Goal: Task Accomplishment & Management: Use online tool/utility

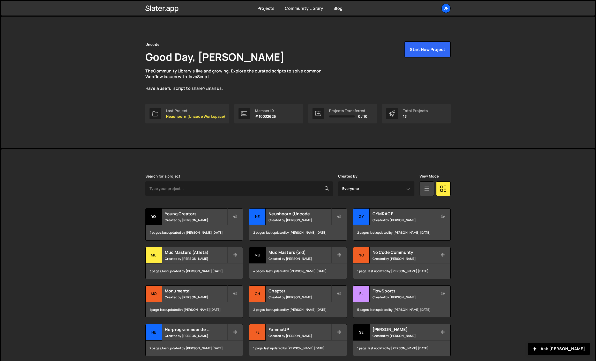
click at [74, 182] on div "Slater is designed for desktop use. Please use a larger screen to access the fu…" at bounding box center [298, 272] width 594 height 247
click at [73, 255] on div "Slater is designed for desktop use. Please use a larger screen to access the fu…" at bounding box center [298, 272] width 594 height 247
click at [289, 216] on h2 "Neushoorn (Uncode Workspace)" at bounding box center [299, 214] width 62 height 6
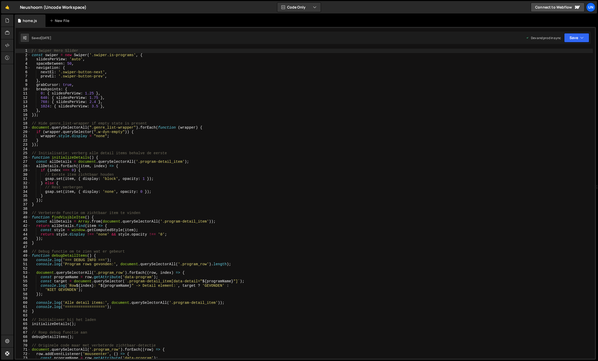
type textarea "// Hide genre_list-wrapper if empty state is present"
click at [93, 124] on div "// Swiper Hero Slider const swiper = new Swiper ( '.swiper.is-programs' , { sli…" at bounding box center [312, 208] width 562 height 318
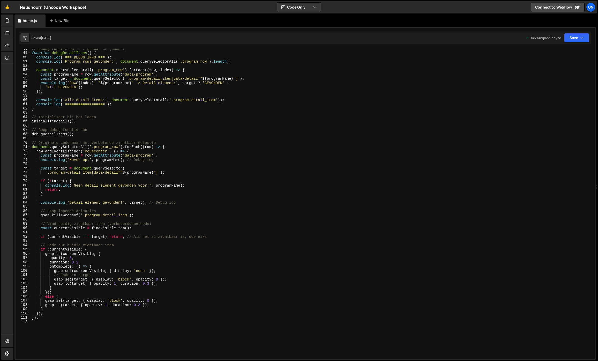
scroll to position [216, 0]
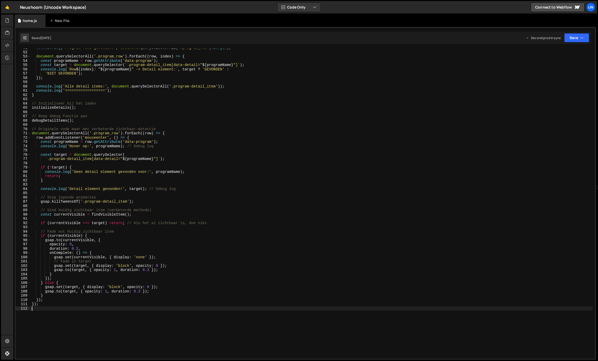
click at [55, 329] on div "console . log ( 'Program rows gevonden:' , document . querySelectorAll ( '.prog…" at bounding box center [312, 205] width 562 height 318
paste textarea "});"
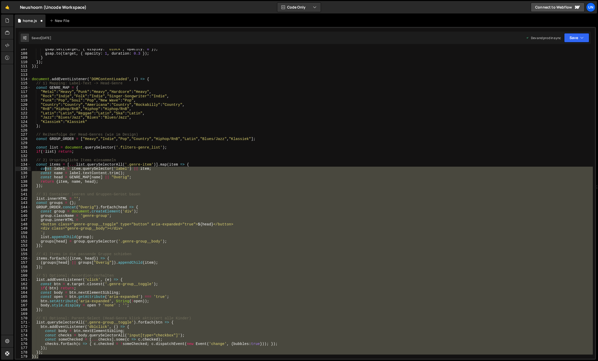
drag, startPoint x: 46, startPoint y: 340, endPoint x: 53, endPoint y: 84, distance: 255.4
click at [52, 84] on div "gsap . set ( target , { display : 'block' , opacity : 0 }) ; gsap . to ( target…" at bounding box center [312, 206] width 562 height 318
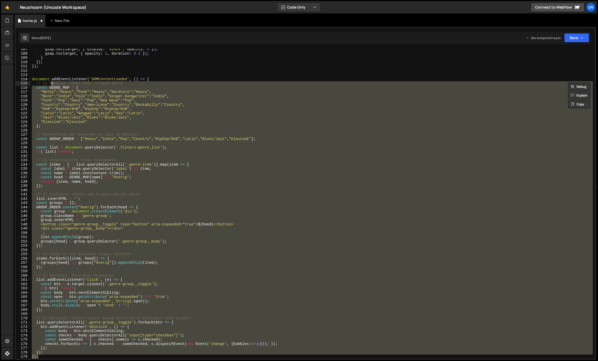
click at [50, 94] on div "gsap . set ( target , { display : 'block' , opacity : 0 }) ; gsap . to ( target…" at bounding box center [312, 206] width 562 height 318
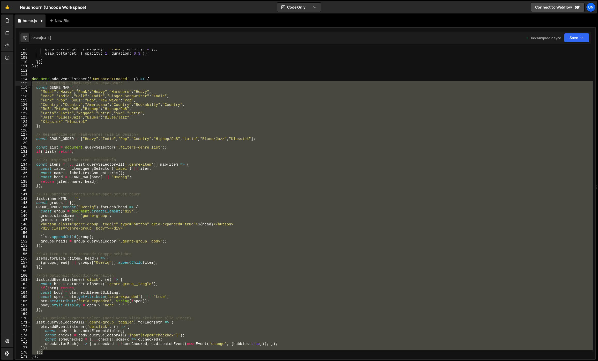
drag, startPoint x: 37, startPoint y: 298, endPoint x: 31, endPoint y: 85, distance: 213.5
click at [31, 85] on div "gsap . set ( target , { display : 'block' , opacity : 0 }) ; gsap . to ( target…" at bounding box center [312, 206] width 562 height 318
type textarea "// 1) Mapping: Label-Text -> Head-Genre const GENRE_MAP = {"
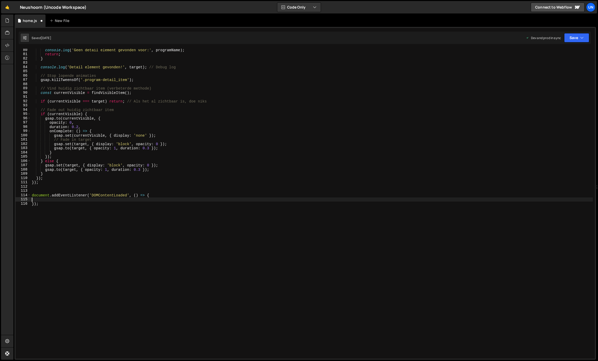
scroll to position [338, 0]
click at [61, 189] on div "console . log ( 'Geen detail element gevonden voor:' , programName ) ; return ;…" at bounding box center [312, 207] width 562 height 318
paste textarea "});"
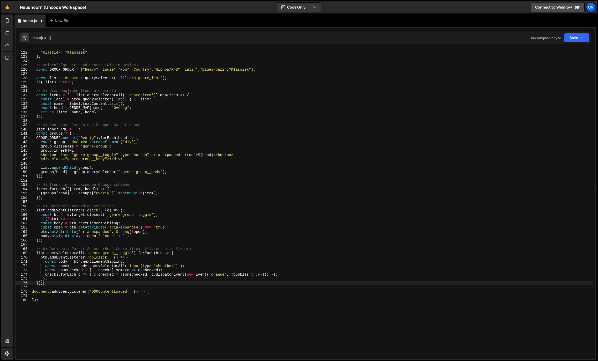
scroll to position [560, 0]
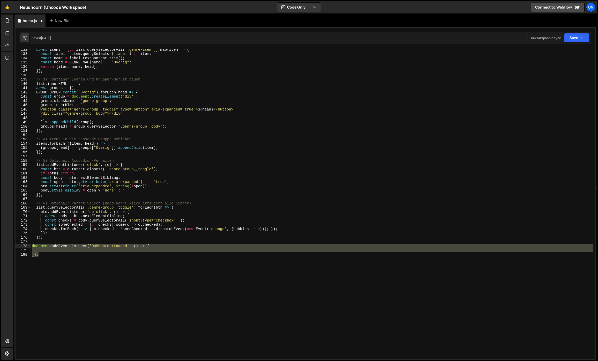
drag, startPoint x: 51, startPoint y: 268, endPoint x: 38, endPoint y: 244, distance: 28.4
click at [26, 244] on div "}); 132 133 134 135 136 137 138 139 140 141 142 143 144 145 146 147 148 149 150…" at bounding box center [305, 204] width 579 height 310
type textarea "document.addEventListener('DOMContentLoaded', () => {"
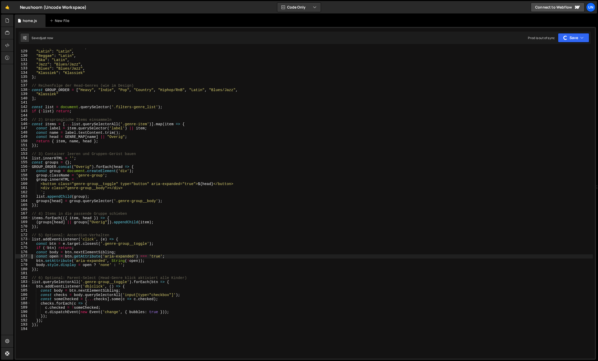
scroll to position [545, 0]
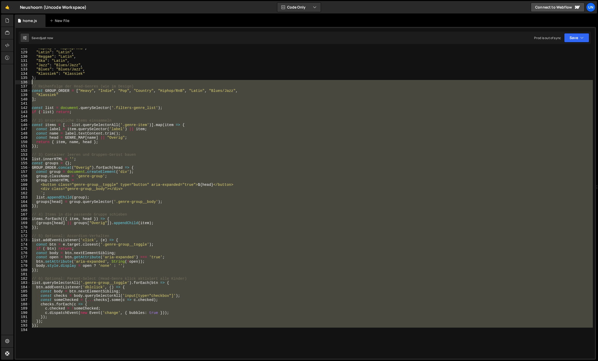
drag, startPoint x: 44, startPoint y: 320, endPoint x: 29, endPoint y: 83, distance: 237.4
click at [29, 83] on div "const open = btn.getAttribute('aria-expanded') === 'true'; 128 129 130 131 132 …" at bounding box center [305, 204] width 579 height 310
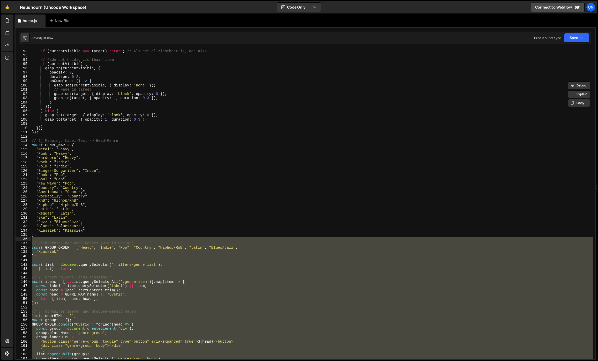
scroll to position [388, 0]
click at [99, 172] on div "if ( currentVisible === target ) return ; // Als het al zichtbaar is, doe niks …" at bounding box center [312, 204] width 562 height 318
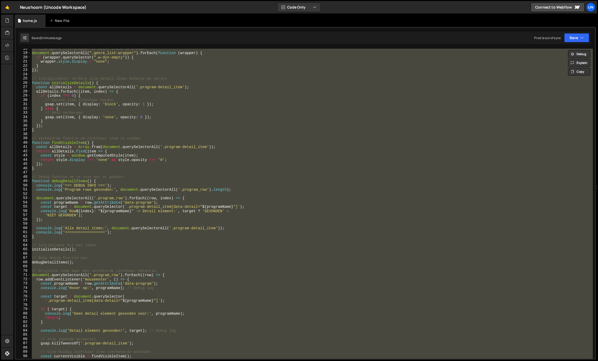
scroll to position [0, 0]
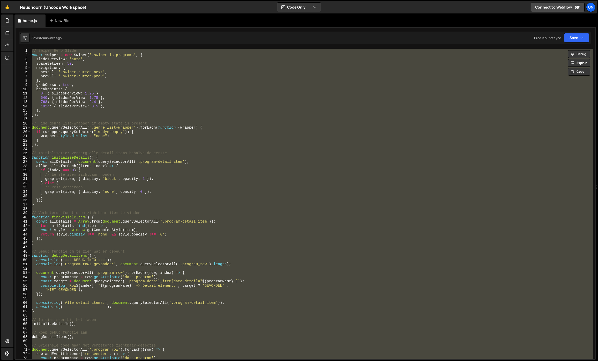
click at [131, 190] on div "// Swiper Hero Slider const swiper = new Swiper ( '.swiper.is-programs' , { sli…" at bounding box center [312, 204] width 562 height 310
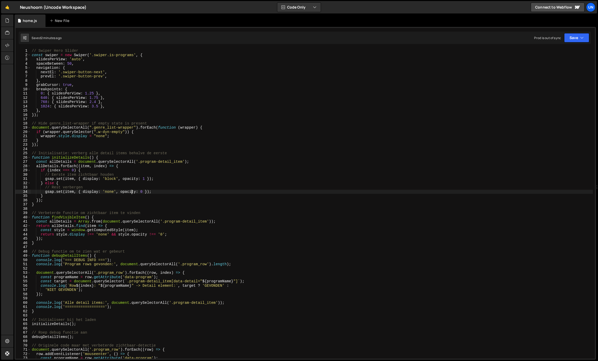
type textarea "});"
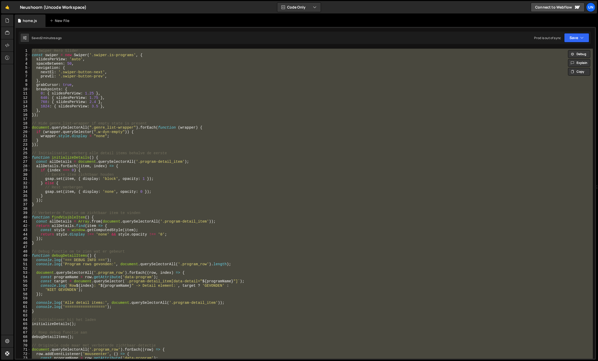
paste textarea
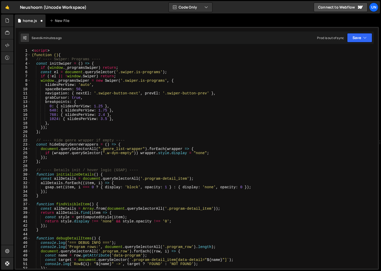
click at [64, 129] on div "< script > (function () { // ---- Swiper: Programs ---- const initSwiper = ( ) …" at bounding box center [203, 163] width 345 height 229
type textarea "});"
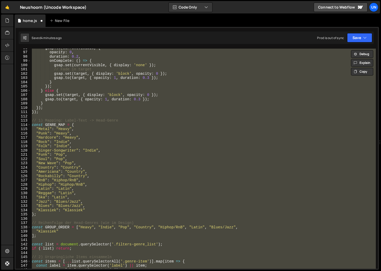
scroll to position [395, 0]
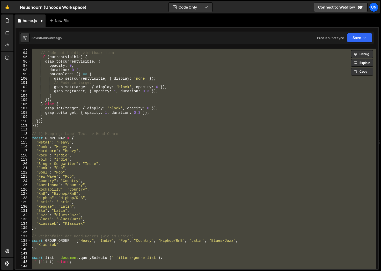
click at [64, 129] on div "// Fade out huidig zichtbaar item if ( currentVisible ) { gsap . to ( currentVi…" at bounding box center [203, 159] width 345 height 220
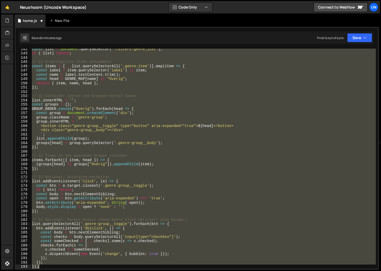
scroll to position [608, 0]
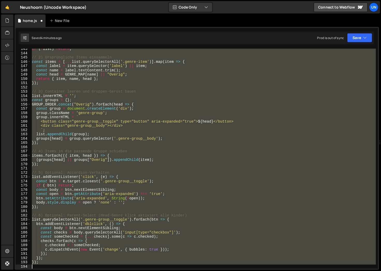
drag, startPoint x: 40, startPoint y: 186, endPoint x: 115, endPoint y: 273, distance: 115.7
click at [115, 271] on html "Projects [GEOGRAPHIC_DATA] Blog Un Projects Your Teams Invite team member Accou…" at bounding box center [190, 135] width 381 height 271
type textarea "});"
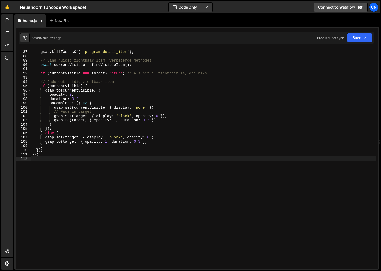
click at [144, 170] on div "// Stop lopende animaties gsap . killTweensOf ( '.program-detail_item' ) ; // V…" at bounding box center [203, 160] width 345 height 229
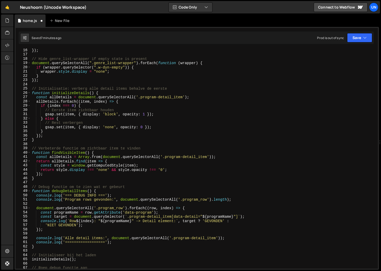
scroll to position [0, 0]
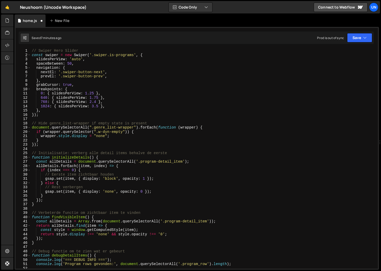
click at [144, 170] on div "// Swiper Hero Slider const swiper = new Swiper ( '.swiper.is-programs' , { sli…" at bounding box center [203, 163] width 345 height 229
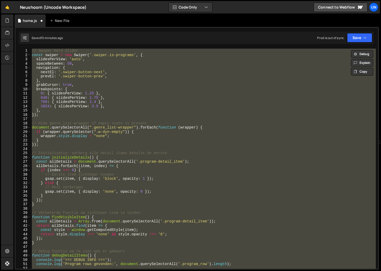
click at [117, 103] on div "// Swiper Hero Slider const swiper = new Swiper ( '.swiper.is-programs' , { sli…" at bounding box center [203, 163] width 345 height 229
paste textarea "();"
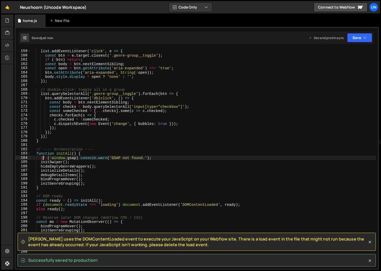
scroll to position [673, 0]
click at [108, 258] on div "Successfully saved to production!" at bounding box center [197, 260] width 358 height 13
click at [108, 245] on span "[PERSON_NAME] uses the DOMContentLoaded event to execute your JavaScript on you…" at bounding box center [197, 242] width 339 height 12
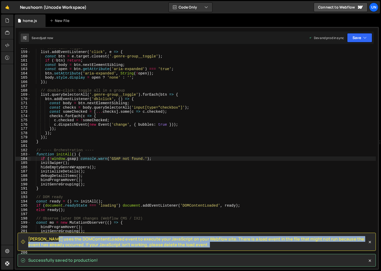
click at [108, 245] on span "[PERSON_NAME] uses the DOMContentLoaded event to execute your JavaScript on you…" at bounding box center [197, 242] width 339 height 12
copy div "[PERSON_NAME] uses the DOMContentLoaded event to execute your JavaScript on you…"
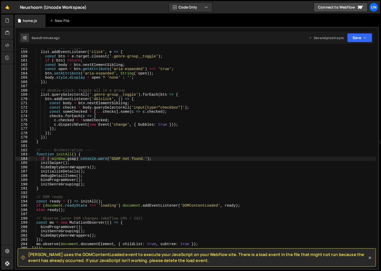
click at [57, 103] on div "// accordion toggle list . addEventListener ( 'click' , e => { const btn = e . …" at bounding box center [203, 160] width 345 height 229
type textarea "})();"
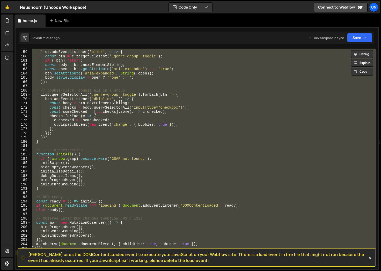
paste textarea
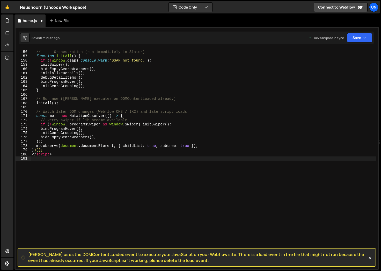
type textarea "})();"
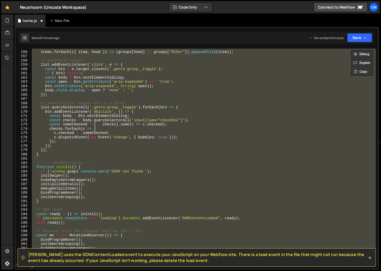
paste textarea
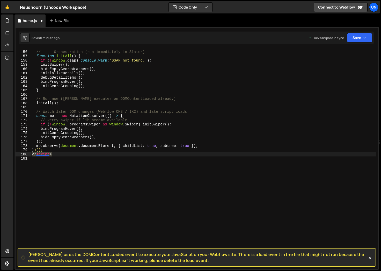
drag, startPoint x: 58, startPoint y: 152, endPoint x: 21, endPoint y: 152, distance: 36.7
click at [21, 152] on div "155 156 157 158 159 160 161 162 163 164 165 166 167 168 169 170 171 172 173 174…" at bounding box center [197, 159] width 362 height 220
type textarea "<"
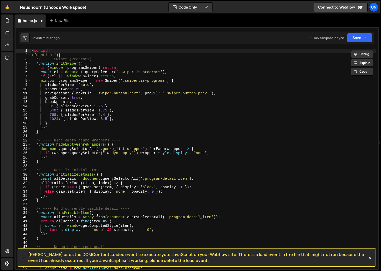
scroll to position [0, 0]
type textarea "<"
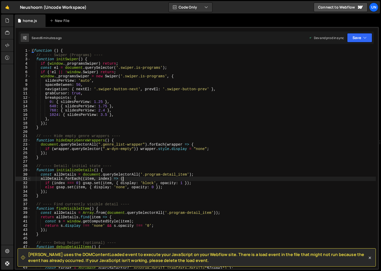
click at [211, 177] on div "( function ( ) { // ---- Swiper (Programs) ---- function initSwiper ( ) { if ( …" at bounding box center [203, 163] width 345 height 229
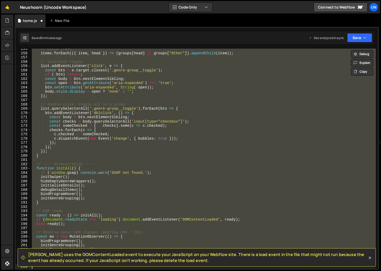
click at [143, 155] on div "// place items items . forEach (({ item , head }) => ( groups [ head ] || group…" at bounding box center [203, 161] width 345 height 229
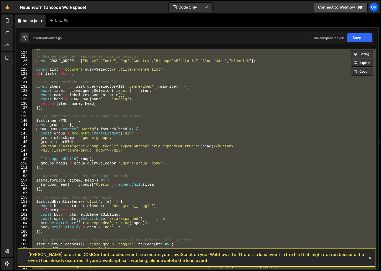
click at [122, 140] on div "} ; // Reihenfolge der Head-Genres (wie im Design) const GROUP_ORDER = [ "Heavy…" at bounding box center [203, 159] width 345 height 220
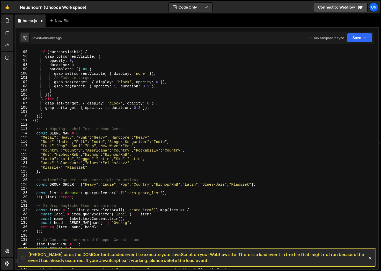
type textarea "});"
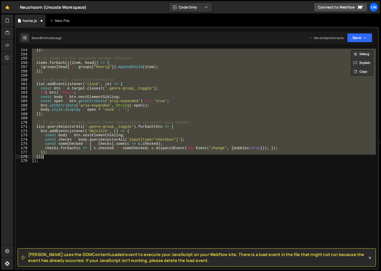
scroll to position [649, 0]
click at [64, 171] on div "}) ; // 4) Items in die passende Gruppe schieben items . forEach (({ item , hea…" at bounding box center [203, 162] width 345 height 229
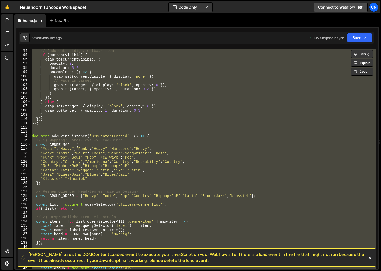
scroll to position [346, 0]
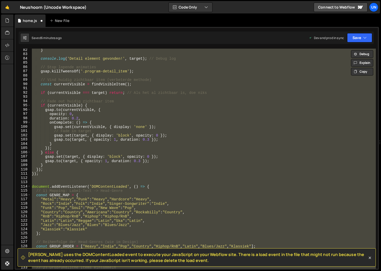
click at [67, 172] on div "} console . log ( 'Detail element gevonden!' , target ) ; // Debug log // Stop …" at bounding box center [203, 159] width 345 height 220
type textarea "});"
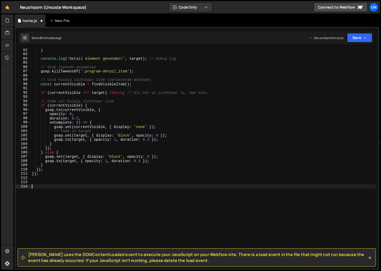
click at [55, 182] on div "} console . log ( 'Detail element gevonden!' , target ) ; // Debug log // Stop …" at bounding box center [203, 162] width 345 height 229
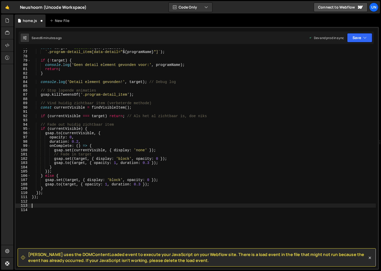
scroll to position [323, 0]
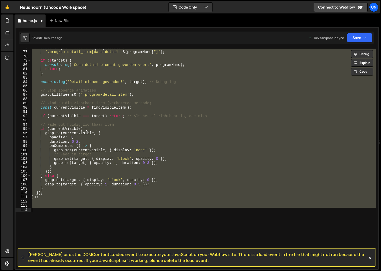
click at [121, 137] on div "const target = document . querySelector ( ` .program-detail_item[data-detail=" …" at bounding box center [203, 159] width 345 height 220
type textarea "opacity: 0,"
paste textarea
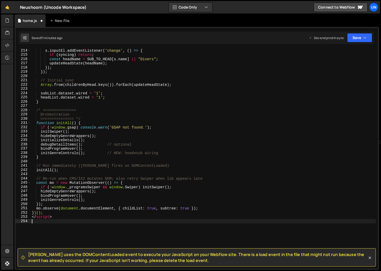
scroll to position [972, 0]
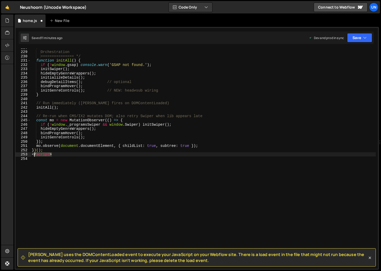
drag, startPoint x: 57, startPoint y: 156, endPoint x: 26, endPoint y: 153, distance: 30.4
click at [27, 153] on div "228 229 230 231 232 233 234 235 236 237 238 239 240 241 242 243 244 245 246 247…" at bounding box center [197, 159] width 362 height 220
type textarea "</script>"
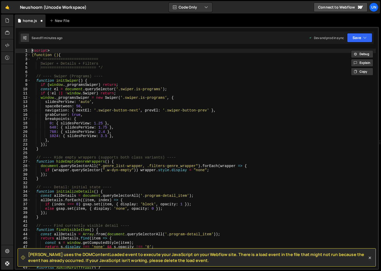
scroll to position [0, 0]
type textarea "<"
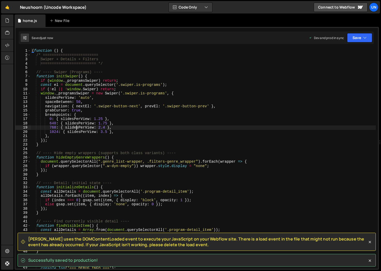
click at [75, 129] on div "( function ( ) { /* ========================= Swiper + Details + Filters ======…" at bounding box center [203, 163] width 345 height 229
type textarea "768: { slidesPerView: 2.4 },"
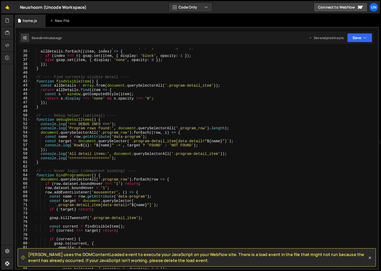
scroll to position [137, 0]
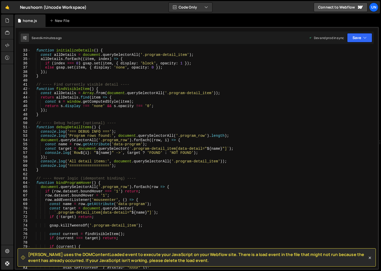
click at [78, 117] on div "function initializeDetails ( ) { const allDetails = document . querySelectorAll…" at bounding box center [203, 162] width 345 height 229
paste textarea "const heads = collectListItems(headList, 'head');"
type textarea "const heads = collectListItems(headList, 'head');"
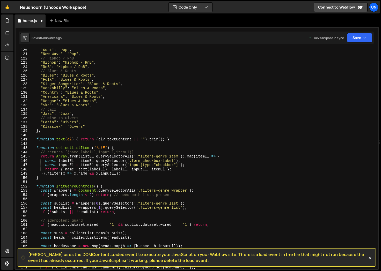
scroll to position [510, 0]
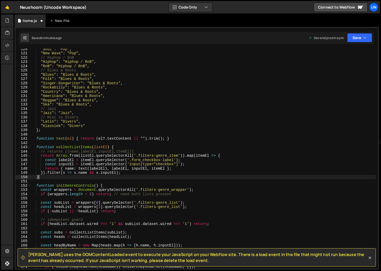
click at [68, 178] on div ""Soul" : "Pop" , "New Wave" : "Pop" , // Hiphop / RnB "Hiphop" : "Hiphop / RnB"…" at bounding box center [203, 161] width 345 height 229
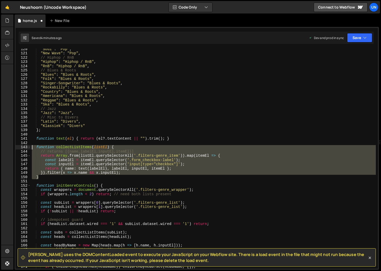
drag, startPoint x: 47, startPoint y: 176, endPoint x: 1, endPoint y: 148, distance: 54.1
click at [1, 148] on div "Hold on a sec... Are you certain you wish to leave this page? Any changes you'v…" at bounding box center [190, 135] width 381 height 271
paste textarea "const heads = collectListItems(headList, 'head');"
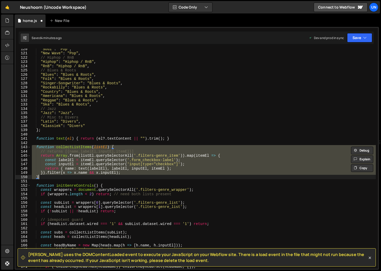
paste textarea "const heads = collectListItems(headList, 'head');"
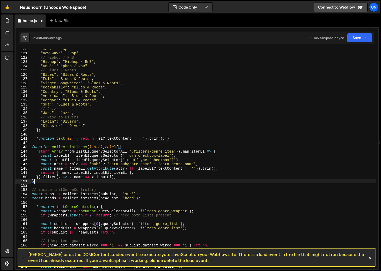
click at [45, 179] on div ""Soul" : "Pop" , "New Wave" : "Pop" , // Hiphop / RnB "Hiphop" : "Hiphop / RnB"…" at bounding box center [203, 161] width 345 height 229
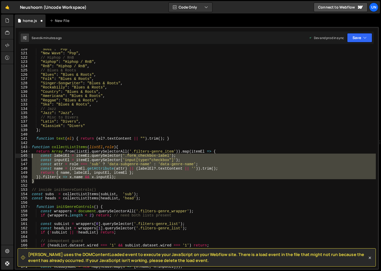
drag, startPoint x: 44, startPoint y: 179, endPoint x: 23, endPoint y: 154, distance: 33.6
click at [23, 154] on div "} 120 121 122 123 124 125 126 127 128 129 130 131 132 133 134 135 136 137 138 1…" at bounding box center [197, 159] width 362 height 220
click at [47, 175] on div ""Soul" : "Pop" , "New Wave" : "Pop" , // Hiphop / RnB "Hiphop" : "Hiphop / RnB"…" at bounding box center [203, 159] width 345 height 220
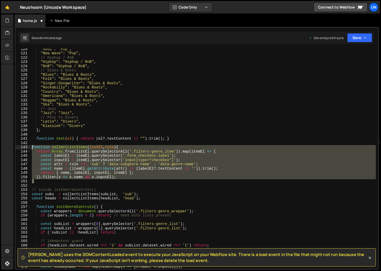
drag, startPoint x: 40, startPoint y: 181, endPoint x: 26, endPoint y: 147, distance: 36.2
click at [26, 147] on div "return { name, labelEl, inputEl, itemEl }; 120 121 122 123 124 125 126 127 128 …" at bounding box center [197, 159] width 362 height 220
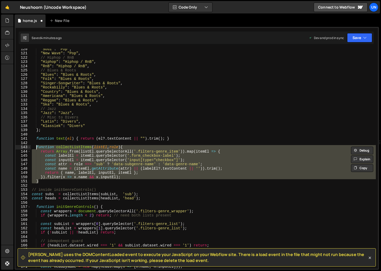
click at [65, 182] on div ""Soul" : "Pop" , "New Wave" : "Pop" , // Hiphop / RnB "Hiphop" : "Hiphop / RnB"…" at bounding box center [203, 159] width 345 height 220
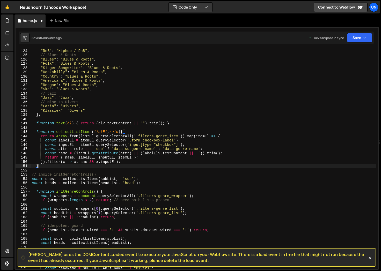
scroll to position [525, 0]
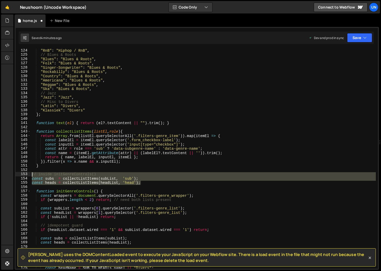
drag, startPoint x: 147, startPoint y: 183, endPoint x: 21, endPoint y: 174, distance: 125.7
click at [21, 174] on div "} 124 125 126 127 128 129 130 131 132 133 134 135 136 137 138 139 140 141 142 1…" at bounding box center [197, 159] width 362 height 220
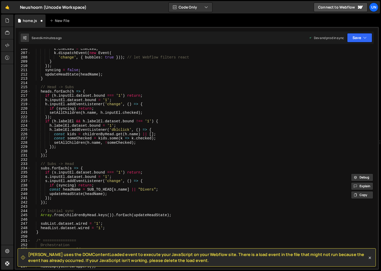
scroll to position [877, 0]
click at [86, 146] on div "k . checked = checked ; k . dispatchEvent ( new Event ( 'change' , { bubbles : …" at bounding box center [203, 161] width 345 height 229
click at [87, 146] on div "k . checked = checked ; k . dispatchEvent ( new Event ( 'change' , { bubbles : …" at bounding box center [203, 161] width 345 height 229
click at [121, 152] on div "k . checked = checked ; k . dispatchEvent ( new Event ( 'change' , { bubbles : …" at bounding box center [203, 161] width 345 height 229
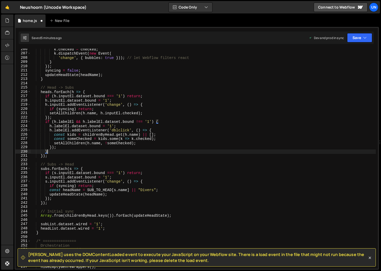
paste textarea "const heads = collectListItems(headList, 'head');"
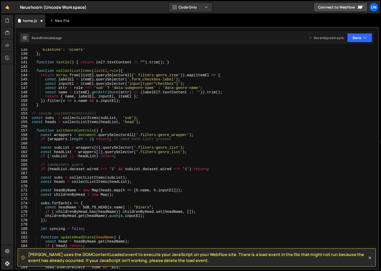
scroll to position [584, 0]
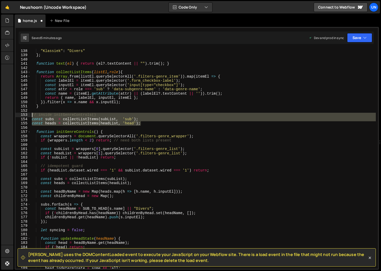
drag, startPoint x: 152, startPoint y: 123, endPoint x: 22, endPoint y: 116, distance: 130.3
click at [22, 116] on div "} 137 138 139 140 141 142 143 144 145 146 147 148 149 150 151 152 153 154 155 1…" at bounding box center [197, 159] width 362 height 220
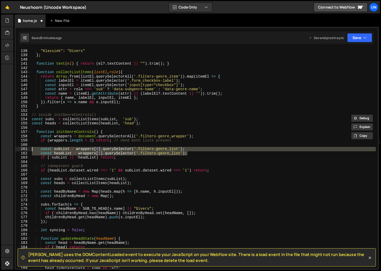
drag, startPoint x: 196, startPoint y: 154, endPoint x: 28, endPoint y: 151, distance: 168.7
click at [27, 151] on div "// inside initGenreControls() const subs = collectListItems(subList, 'sub'); 13…" at bounding box center [197, 159] width 362 height 220
paste textarea "const heads = collectListItems(headList, 'head"
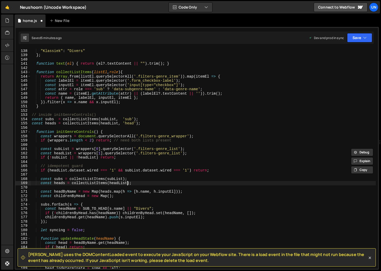
click at [128, 183] on div ""Latin" : "Divers" , "Klassiek" : "Divers" } ; function text ( el ) { return ( …" at bounding box center [203, 158] width 345 height 229
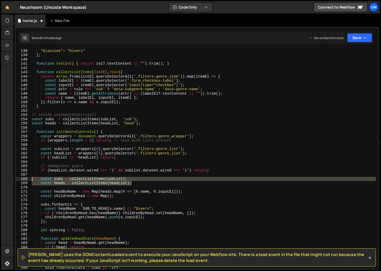
drag, startPoint x: 137, startPoint y: 183, endPoint x: 4, endPoint y: 181, distance: 133.5
click at [4, 181] on div "Hold on a sec... Are you certain you wish to leave this page? Any changes you'v…" at bounding box center [190, 135] width 381 height 271
paste textarea "const heads = collectListItems(headList, 'head'"
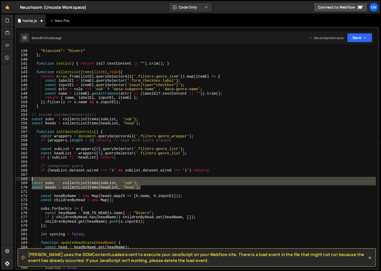
drag, startPoint x: 147, startPoint y: 187, endPoint x: 19, endPoint y: 180, distance: 128.0
click at [19, 180] on div "const heads = collectListItems(headList, 'head'); 137 138 139 140 141 142 143 1…" at bounding box center [197, 159] width 362 height 220
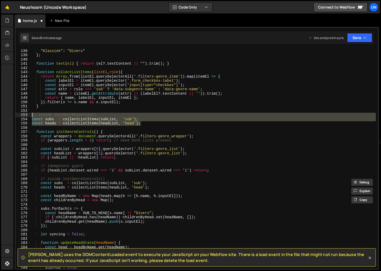
drag, startPoint x: 148, startPoint y: 125, endPoint x: 13, endPoint y: 114, distance: 135.9
click at [13, 114] on div "Hold on a sec... Are you certain you wish to leave this page? Any changes you'v…" at bounding box center [190, 135] width 381 height 271
type textarea "// inside initGenreControls() const subs = collectListItems(subList, 'sub');"
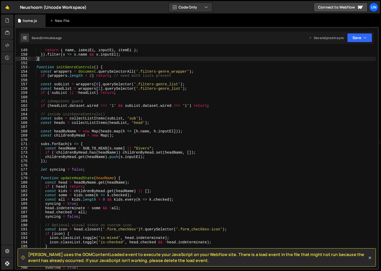
scroll to position [633, 0]
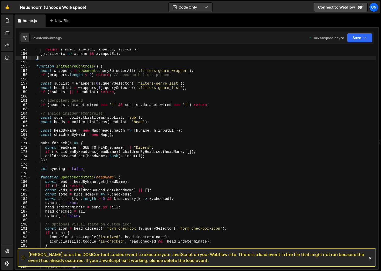
click at [157, 189] on div "return { name , labelEl , inputEl , itemEl } ; }) . filter ( x => x . name && x…" at bounding box center [203, 161] width 345 height 229
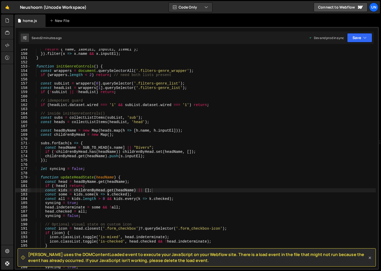
click at [371, 256] on icon at bounding box center [369, 257] width 5 height 5
click at [199, 154] on div "return { name , labelEl , inputEl , itemEl } ; }) . filter ( x => x . name && x…" at bounding box center [203, 161] width 345 height 229
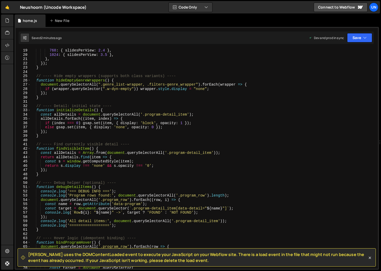
scroll to position [0, 0]
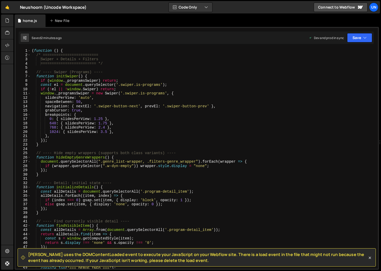
click at [106, 94] on div "( function ( ) { /* ========================= Swiper + Details + Filters ======…" at bounding box center [203, 163] width 345 height 229
type textarea "window._programsSwiper = new Swiper('.swiper.is-programs', {"
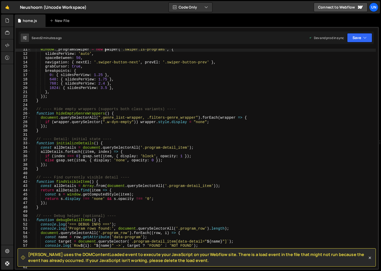
scroll to position [44, 0]
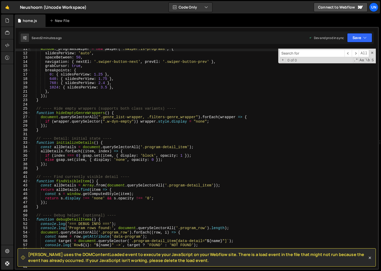
type input "d"
type textarea "slidesPerView: 'auto',"
type input "do"
type textarea "document.querySelectorAll(".genre_list-wrapper, .filters-genre_wrapper").forEac…"
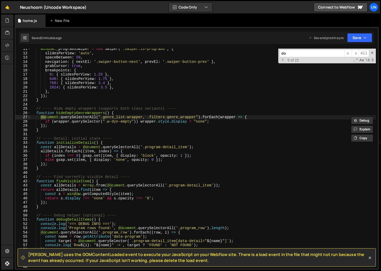
type input "dom"
type textarea "// Run immediately ([PERSON_NAME] fires on DOMContentLoaded)"
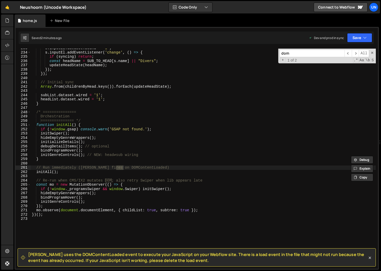
scroll to position [992, 0]
type input "dom"
click at [348, 54] on span "​" at bounding box center [347, 54] width 7 height 8
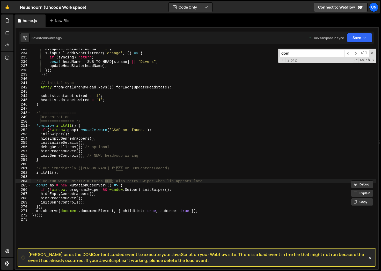
click at [102, 180] on div "s . inputEl . dataset . bound = '1' ; s . inputEl . addEventListener ( 'change'…" at bounding box center [203, 161] width 345 height 229
type textarea "// Re-run when CMS/IX2 mutates DOM; also retry Swiper when lib appears late con…"
click at [169, 256] on span "[PERSON_NAME] uses the DOMContentLoaded event to execute your JavaScript on you…" at bounding box center [197, 258] width 339 height 12
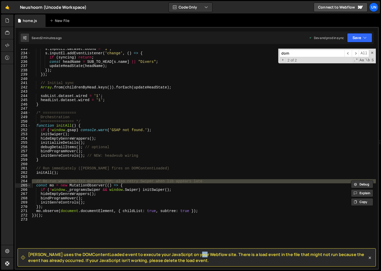
click at [169, 256] on span "[PERSON_NAME] uses the DOMContentLoaded event to execute your JavaScript on you…" at bounding box center [197, 258] width 339 height 12
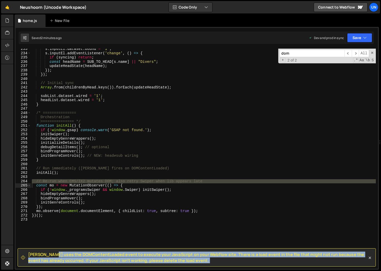
click at [169, 256] on span "[PERSON_NAME] uses the DOMContentLoaded event to execute your JavaScript on you…" at bounding box center [197, 258] width 339 height 12
copy div "[PERSON_NAME] uses the DOMContentLoaded event to execute your JavaScript on you…"
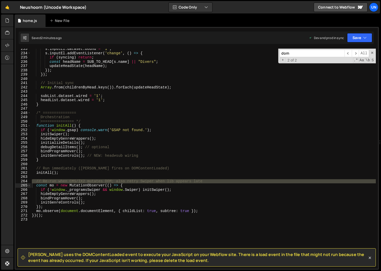
click at [143, 230] on div "s . inputEl . dataset . bound = '1' ; s . inputEl . addEventListener ( 'change'…" at bounding box center [203, 161] width 345 height 229
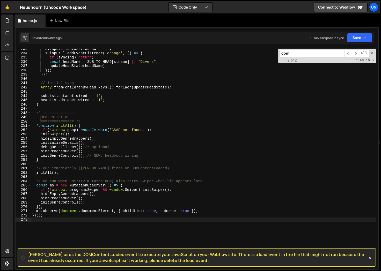
type textarea "})();"
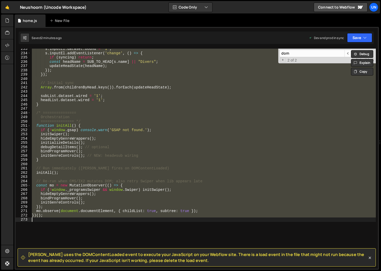
click at [143, 230] on div "s . inputEl . dataset . bound = '1' ; s . inputEl . addEventListener ( 'change'…" at bounding box center [203, 159] width 345 height 220
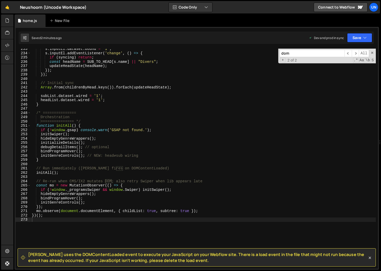
click at [297, 57] on div "dom ​ ​ All" at bounding box center [323, 54] width 89 height 8
type input "l"
type textarea "Swiper + Details + Filters"
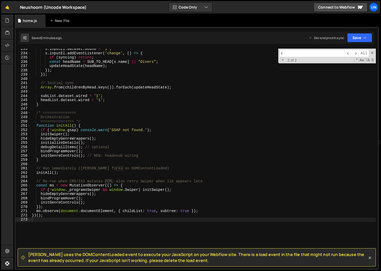
type input "lo"
type textarea "if (index === 0) gsap.set(item, { display: 'block', opacity: 1 });"
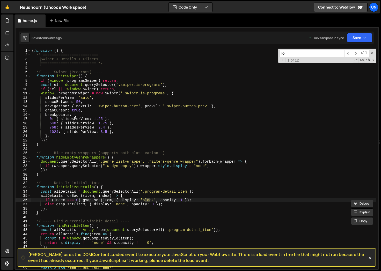
type input "loa"
type textarea "// Run immediately ([PERSON_NAME] fires on DOMContentLoaded)"
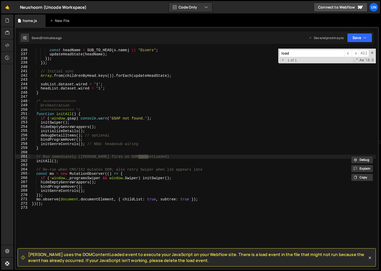
type input "load"
type textarea "})();"
click at [128, 203] on div "const headName = SUB_TO_HEAD [ s . name ] || "Divers" ; updateHeadState ( headN…" at bounding box center [203, 162] width 345 height 229
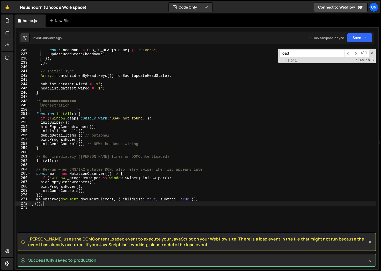
click at [368, 242] on icon at bounding box center [369, 241] width 5 height 5
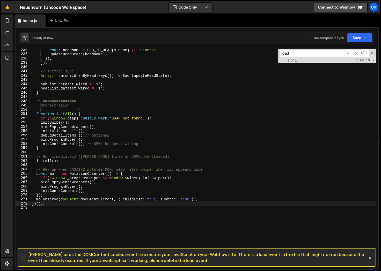
click at [196, 258] on span "[PERSON_NAME] uses the DOMContentLoaded event to execute your JavaScript on you…" at bounding box center [197, 258] width 339 height 12
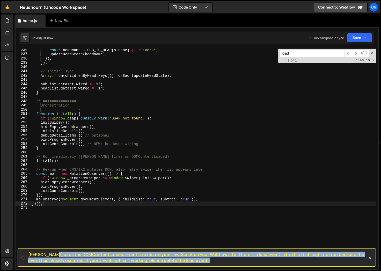
click at [196, 258] on span "[PERSON_NAME] uses the DOMContentLoaded event to execute your JavaScript on you…" at bounding box center [197, 258] width 339 height 12
copy div "[PERSON_NAME] uses the DOMContentLoaded event to execute your JavaScript on you…"
click at [122, 230] on div "const headName = SUB_TO_HEAD [ s . name ] || "Divers" ; updateHeadState ( headN…" at bounding box center [203, 162] width 345 height 229
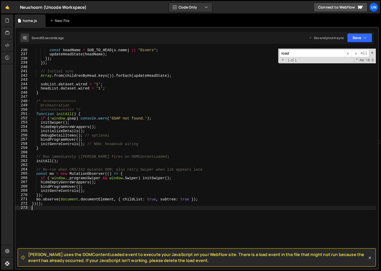
click at [4, 106] on div at bounding box center [7, 142] width 12 height 256
click at [87, 199] on div "const headName = SUB_TO_HEAD [ s . name ] || "Divers" ; updateHeadState ( headN…" at bounding box center [203, 162] width 345 height 229
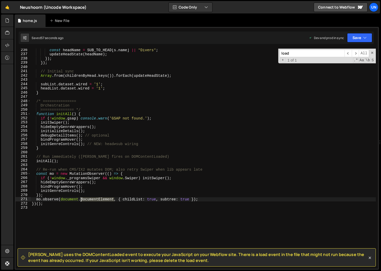
click at [87, 199] on div "const headName = SUB_TO_HEAD [ s . name ] || "Divers" ; updateHeadState ( headN…" at bounding box center [203, 162] width 345 height 229
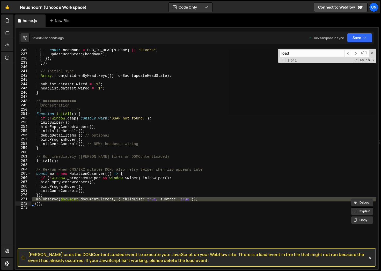
click at [87, 199] on div "const headName = SUB_TO_HEAD [ s . name ] || "Divers" ; updateHeadState ( headN…" at bounding box center [203, 159] width 345 height 220
type textarea "mo.observe(document.documentElement, { childList: true, subtree: true });"
click at [87, 199] on div "const headName = SUB_TO_HEAD [ s . name ] || "Divers" ; updateHeadState ( headN…" at bounding box center [203, 162] width 345 height 229
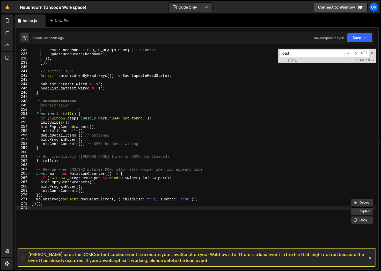
click at [87, 208] on div "const headName = SUB_TO_HEAD [ s . name ] || "Divers" ; updateHeadState ( headN…" at bounding box center [203, 162] width 345 height 229
type textarea "})();"
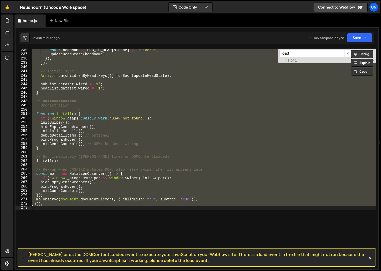
click at [87, 208] on div "const headName = SUB_TO_HEAD [ s . name ] || "Divers" ; updateHeadState ( headN…" at bounding box center [203, 159] width 345 height 220
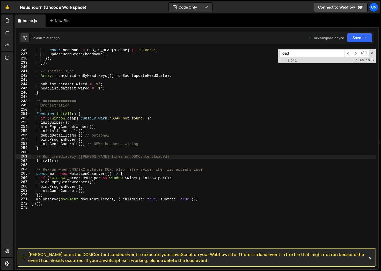
click at [50, 158] on div "const headName = SUB_TO_HEAD [ s . name ] || "Divers" ; updateHeadState ( headN…" at bounding box center [203, 162] width 345 height 229
type textarea "// Run immediately ([PERSON_NAME] fires on DOMContentLoaded)"
